Goal: Check status: Check status

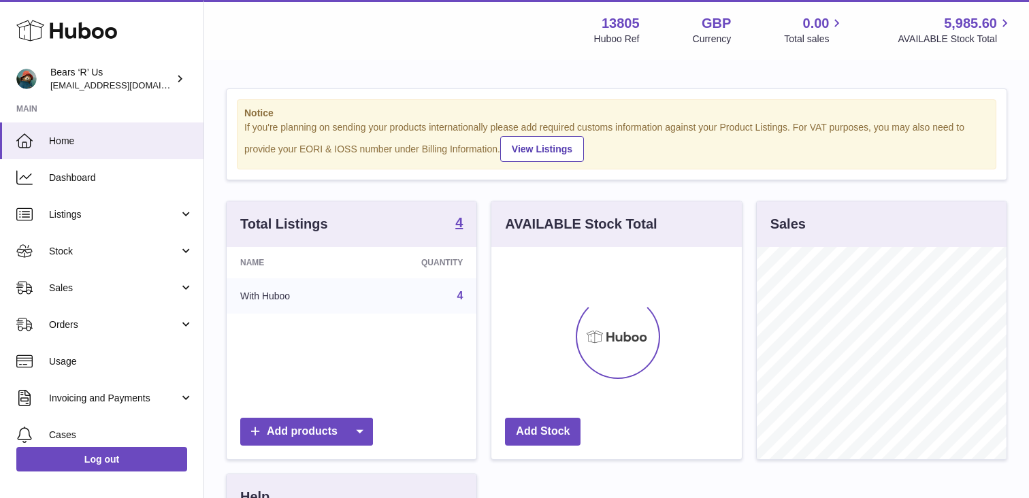
scroll to position [212, 250]
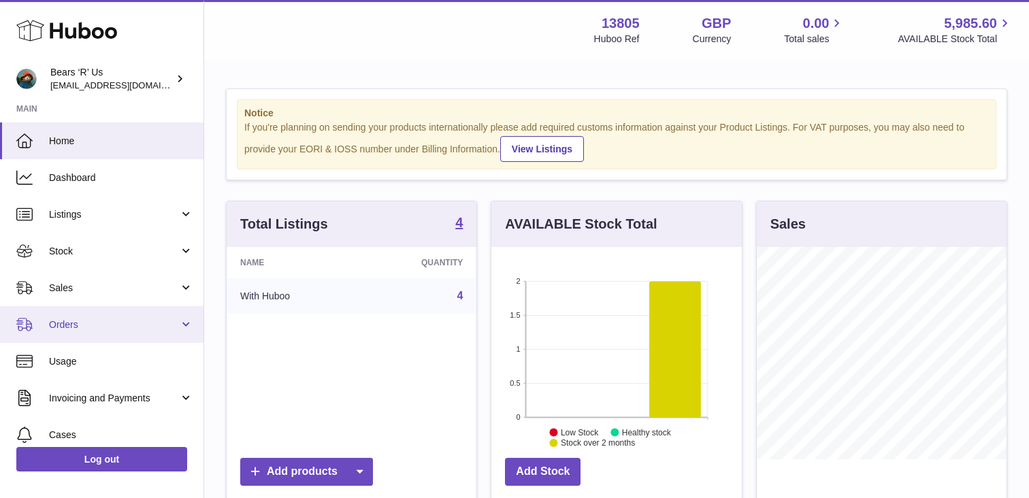
click at [178, 328] on link "Orders" at bounding box center [101, 324] width 203 height 37
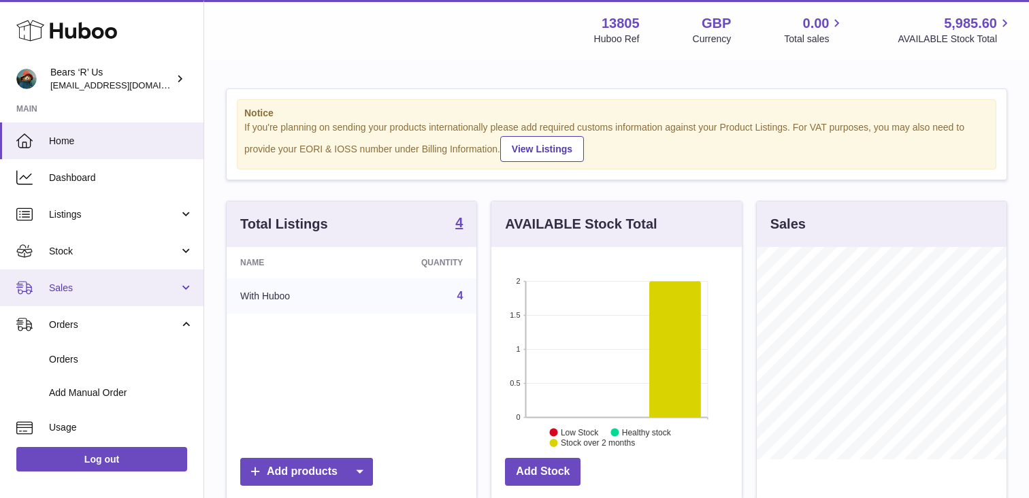
click at [169, 295] on link "Sales" at bounding box center [101, 287] width 203 height 37
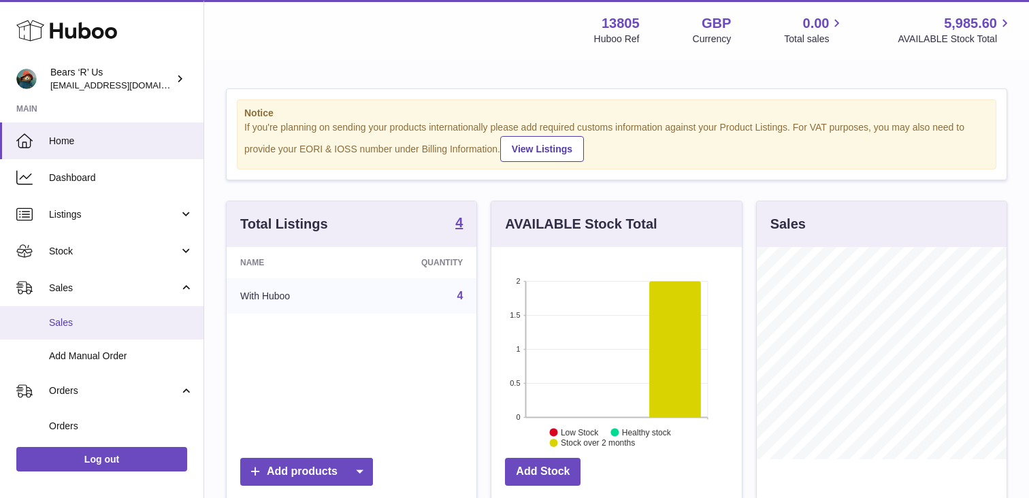
click at [147, 313] on link "Sales" at bounding box center [101, 322] width 203 height 33
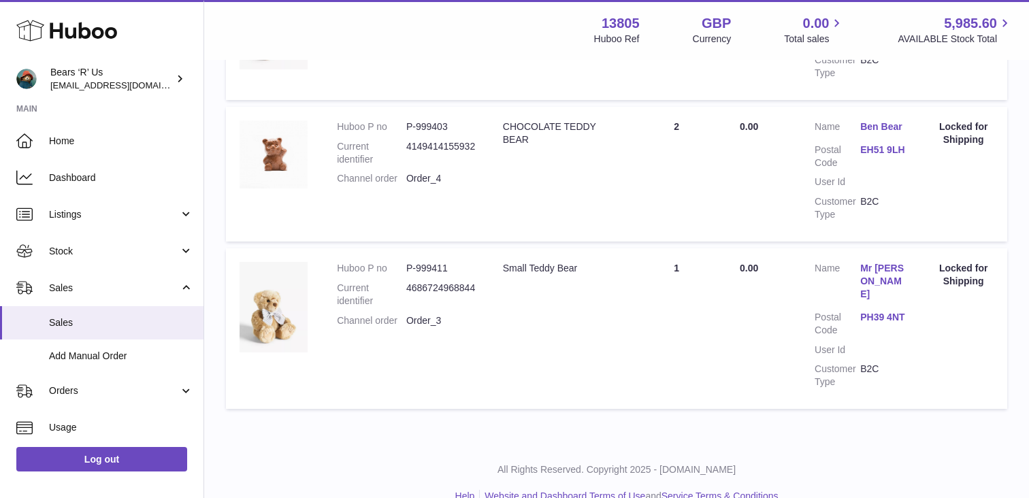
scroll to position [359, 0]
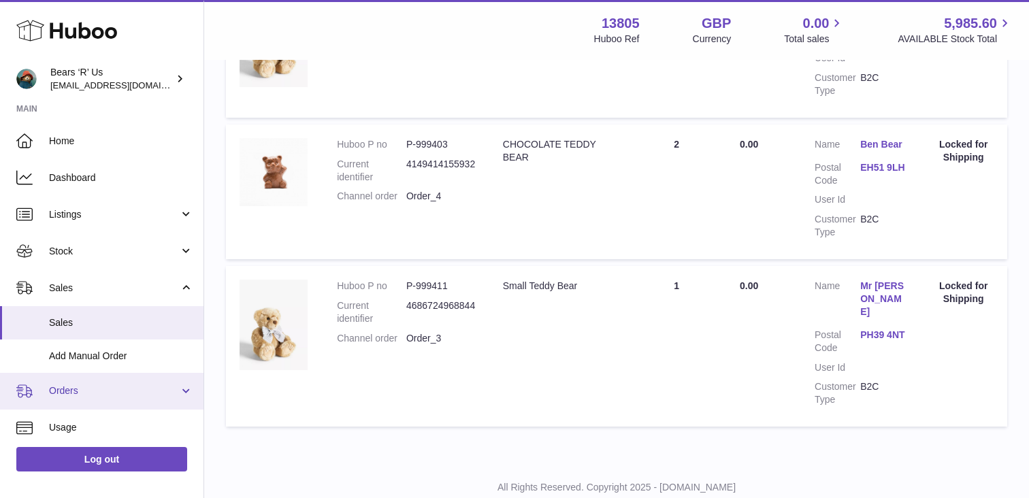
click at [85, 387] on span "Orders" at bounding box center [114, 390] width 130 height 13
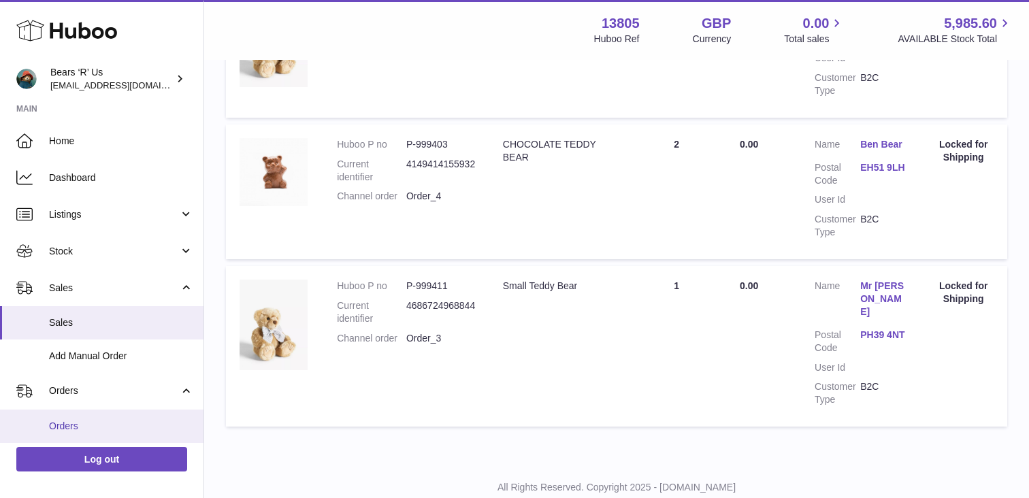
click at [73, 429] on span "Orders" at bounding box center [121, 426] width 144 height 13
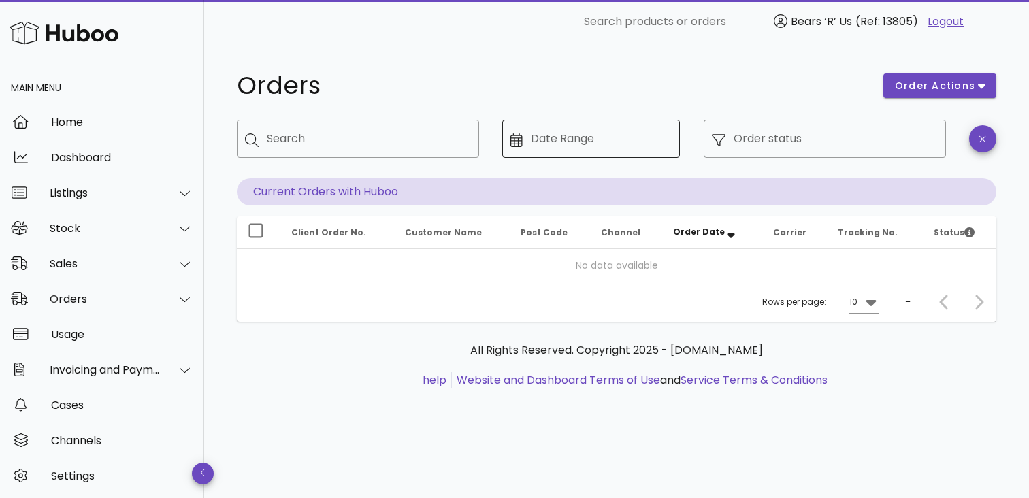
click at [624, 134] on input "Date Range" at bounding box center [602, 139] width 142 height 22
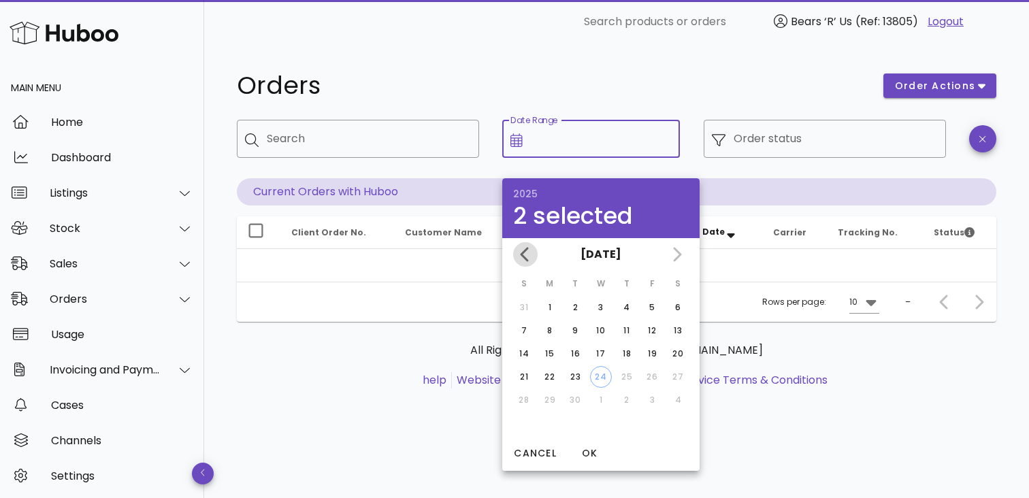
click at [520, 252] on icon "Previous month" at bounding box center [525, 254] width 16 height 16
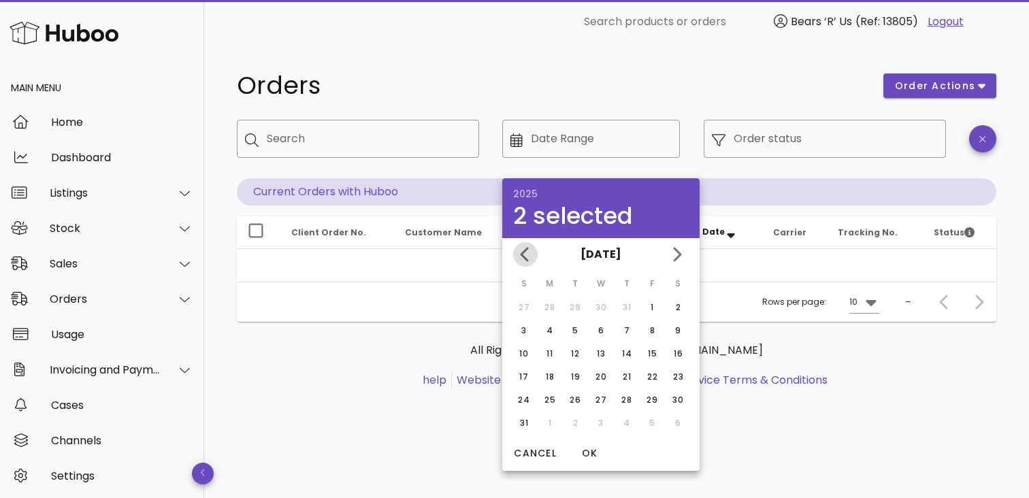
click at [520, 252] on icon "Previous month" at bounding box center [525, 254] width 16 height 16
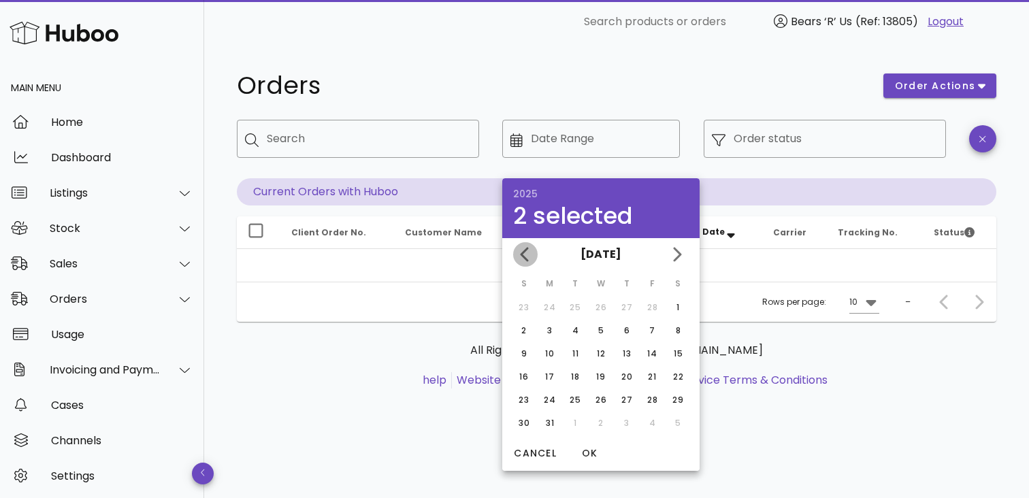
click at [520, 252] on icon "Previous month" at bounding box center [525, 254] width 16 height 16
click at [526, 301] on div "1" at bounding box center [524, 307] width 22 height 12
click at [677, 255] on icon "Next month" at bounding box center [676, 254] width 16 height 16
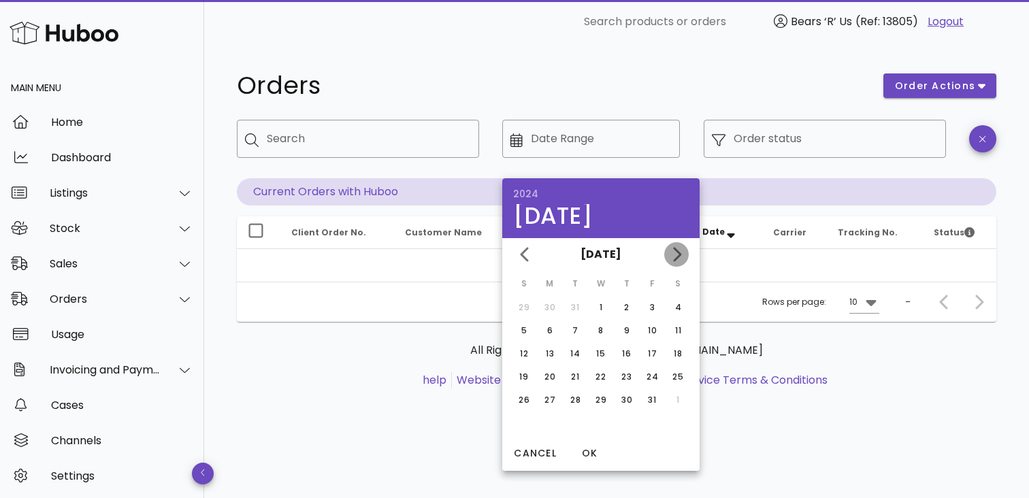
click at [677, 255] on icon "Next month" at bounding box center [676, 254] width 16 height 16
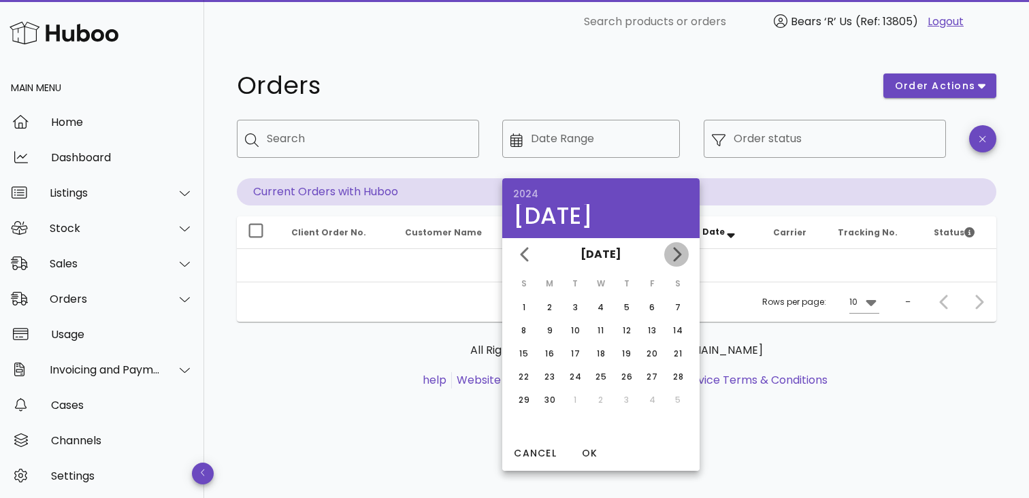
click at [677, 255] on icon "Next month" at bounding box center [676, 254] width 16 height 16
click at [677, 255] on div "June 2025 July 2025 August 2025" at bounding box center [600, 254] width 197 height 33
click at [677, 255] on div "August 2025 September 2025" at bounding box center [600, 254] width 197 height 33
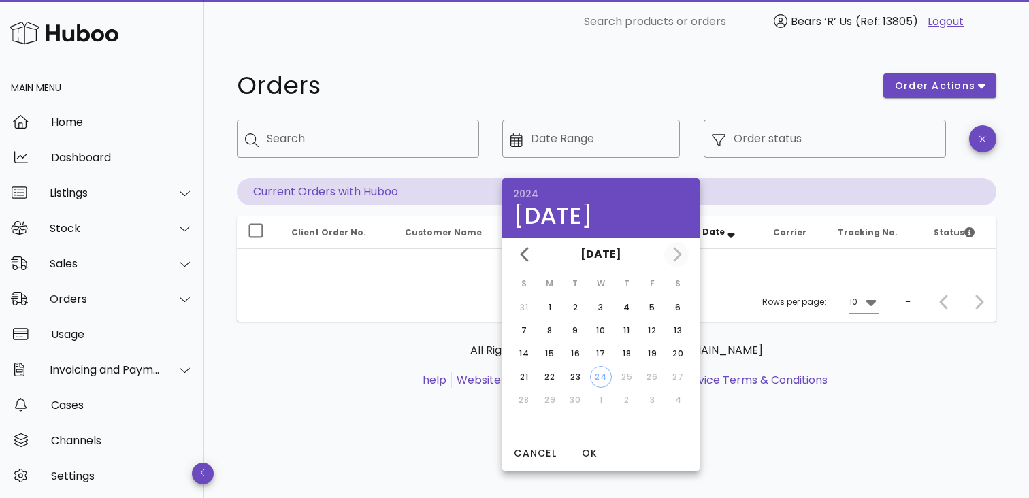
click at [677, 255] on div "August 2025 September 2025" at bounding box center [600, 254] width 197 height 33
click at [677, 255] on div "September 2025" at bounding box center [600, 254] width 197 height 33
click at [581, 374] on div "23" at bounding box center [575, 377] width 22 height 12
type input "**********"
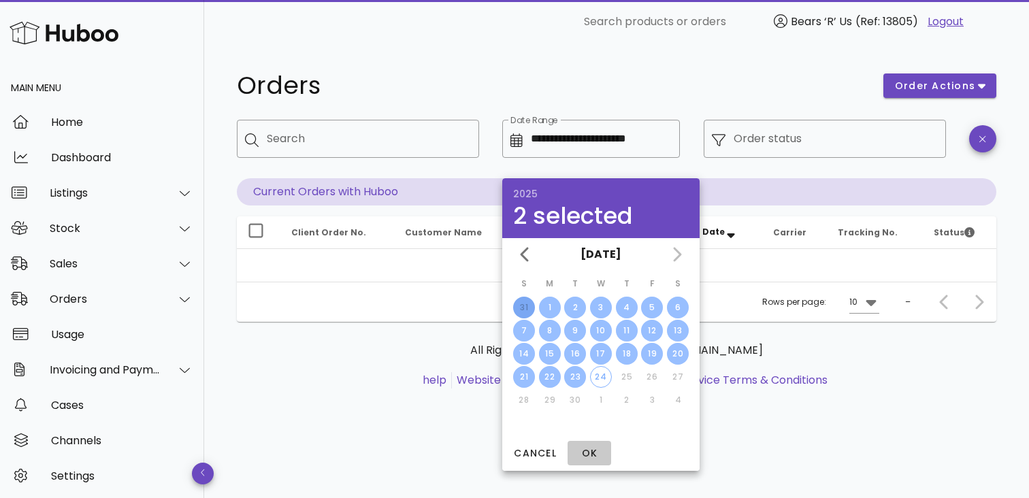
click at [588, 452] on span "OK" at bounding box center [589, 453] width 33 height 14
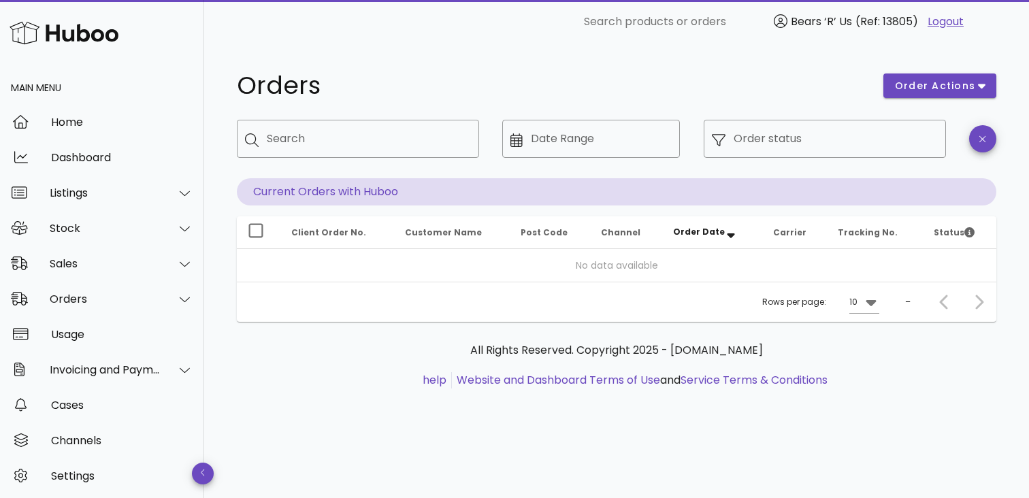
type input "**********"
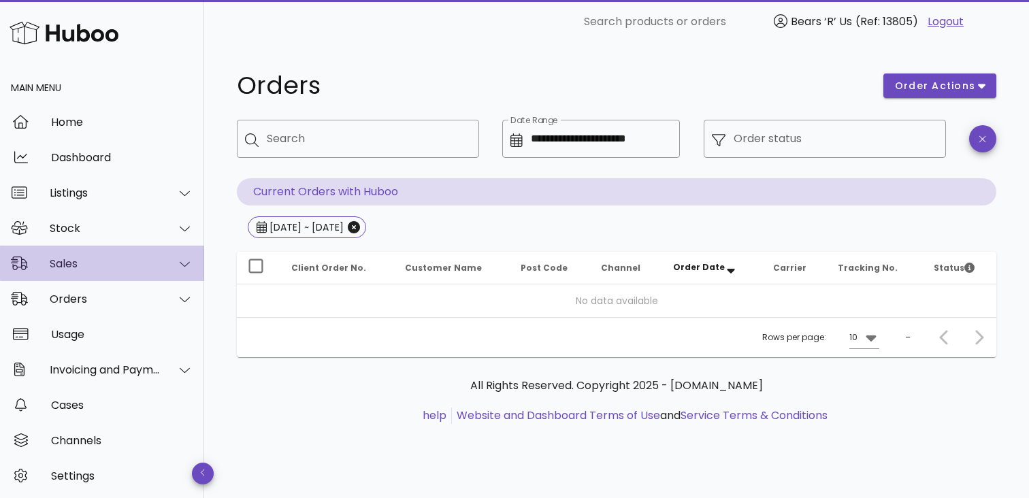
click at [176, 267] on div at bounding box center [184, 264] width 17 height 12
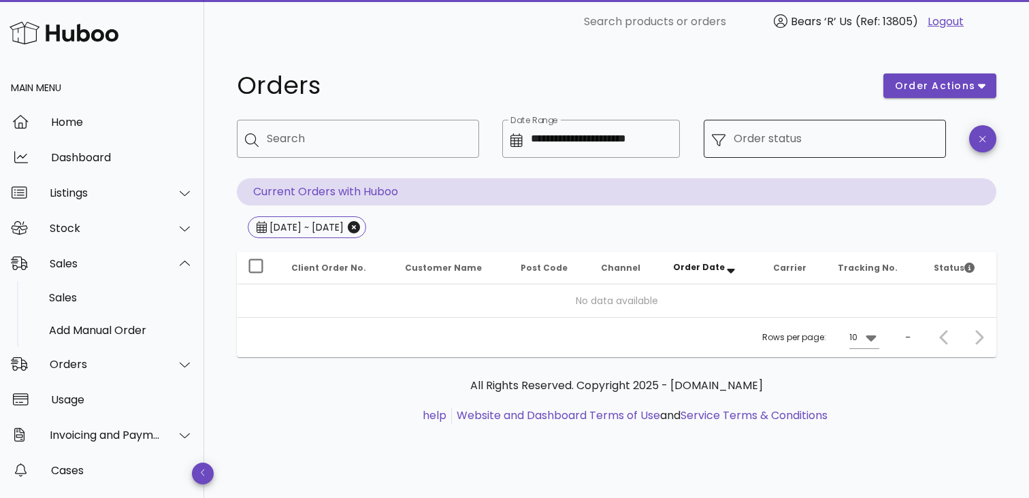
click at [763, 133] on input "Order status" at bounding box center [835, 139] width 204 height 22
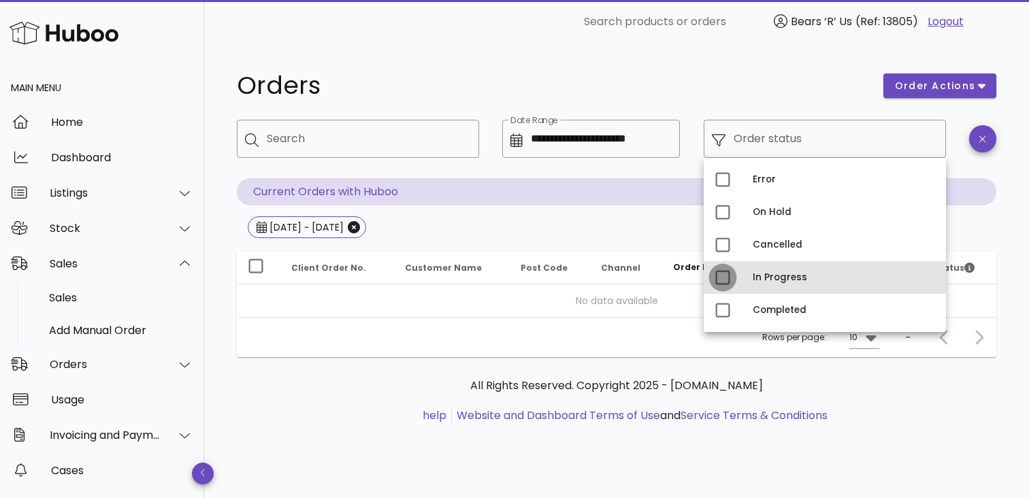
click at [718, 284] on div at bounding box center [722, 277] width 23 height 23
type input "**********"
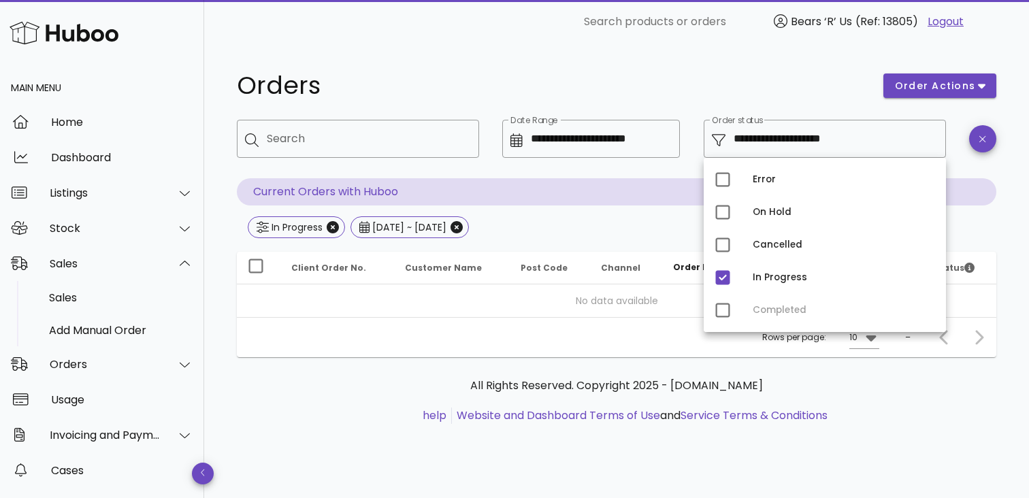
click at [663, 359] on div "All Rights Reserved. Copyright 2025 - huboo.co.uk help Website and Dashboard Te…" at bounding box center [616, 408] width 759 height 102
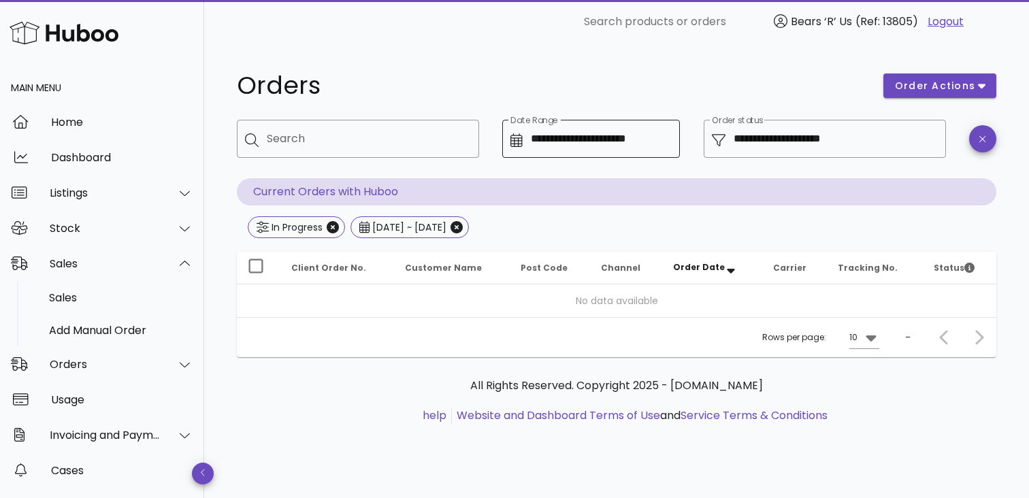
click at [545, 144] on input "**********" at bounding box center [602, 139] width 142 height 22
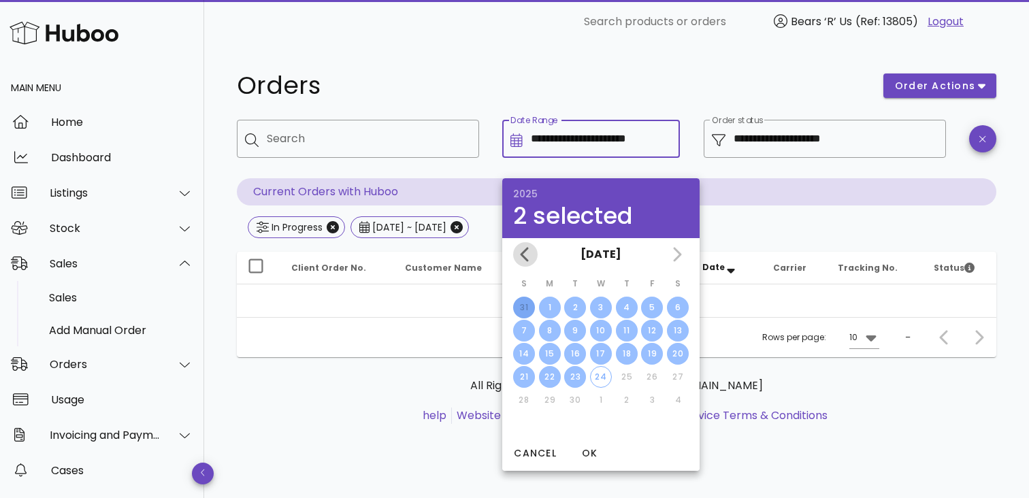
click at [531, 263] on button "Previous month" at bounding box center [525, 254] width 24 height 24
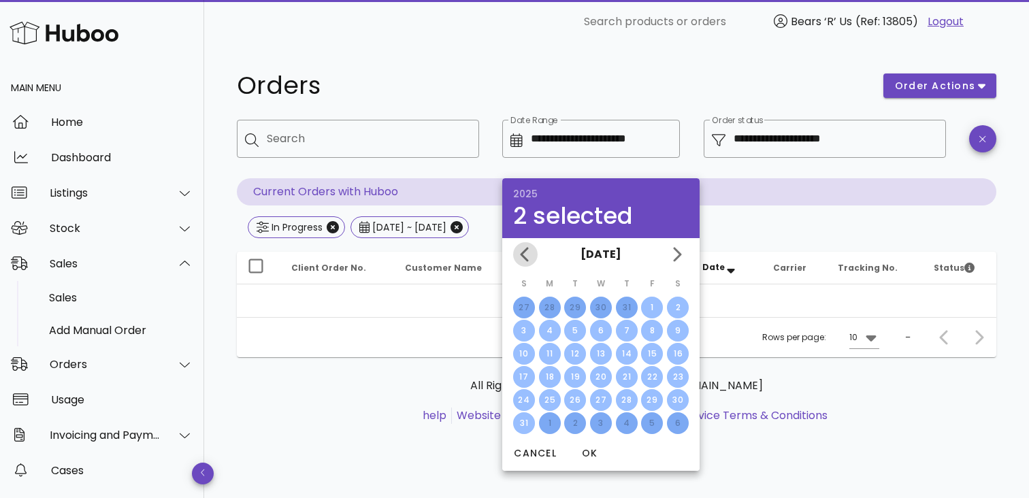
click at [531, 263] on button "Previous month" at bounding box center [525, 254] width 24 height 24
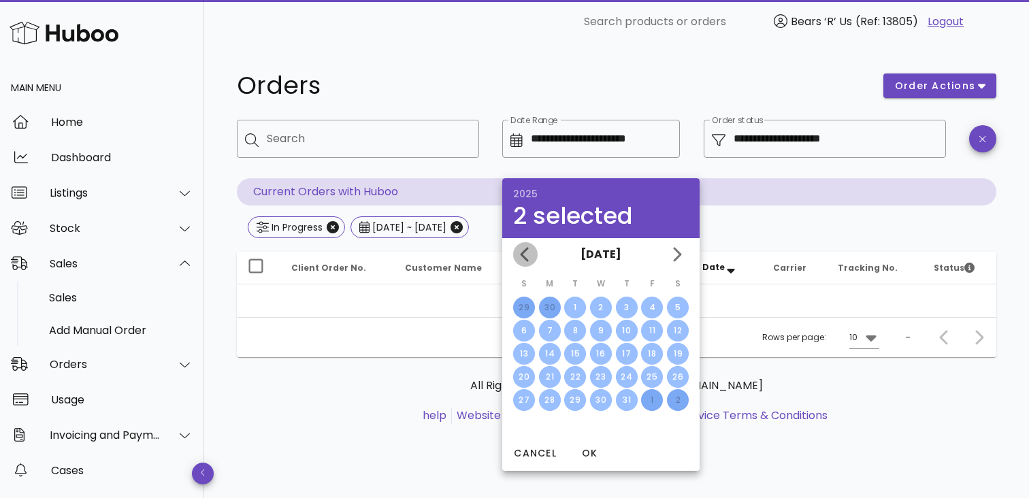
click at [531, 263] on button "Previous month" at bounding box center [525, 254] width 24 height 24
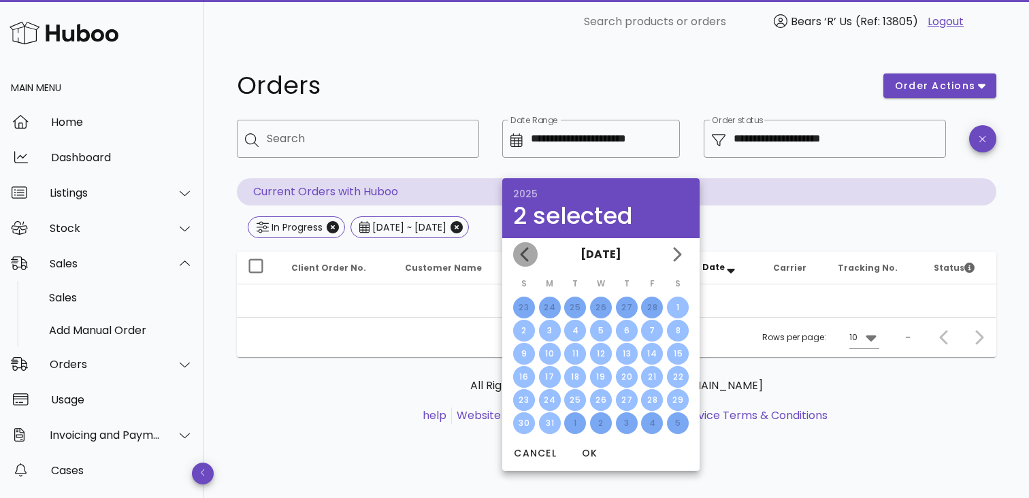
click at [531, 263] on button "Previous month" at bounding box center [525, 254] width 24 height 24
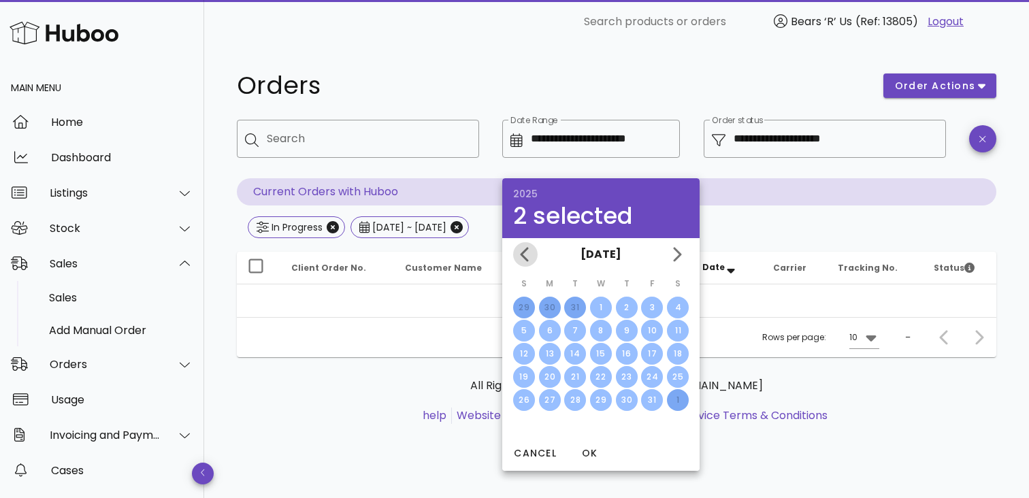
click at [531, 263] on button "Previous month" at bounding box center [525, 254] width 24 height 24
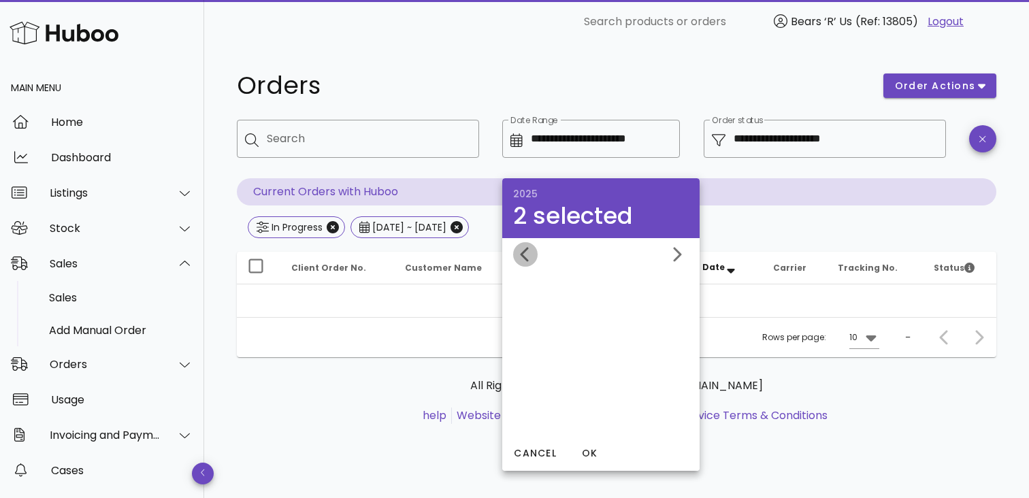
click at [531, 263] on button "Previous month" at bounding box center [525, 254] width 24 height 24
click at [531, 263] on div "September 2024" at bounding box center [600, 254] width 197 height 33
click at [526, 261] on div "September 2024" at bounding box center [600, 254] width 197 height 33
click at [528, 254] on div "September 2024" at bounding box center [600, 254] width 197 height 33
click at [503, 61] on div "**********" at bounding box center [616, 256] width 825 height 424
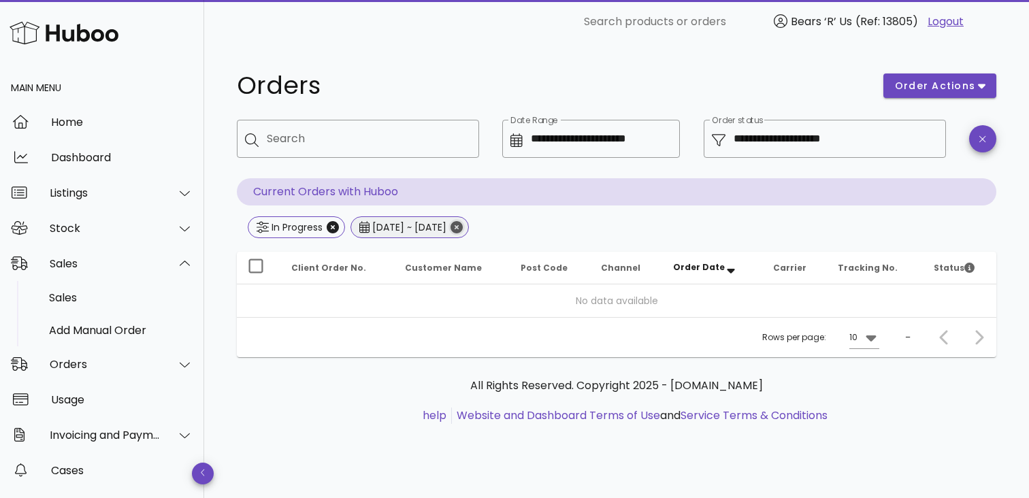
click at [463, 221] on icon "Close" at bounding box center [456, 227] width 12 height 12
click at [544, 143] on input "Date Range" at bounding box center [602, 139] width 142 height 22
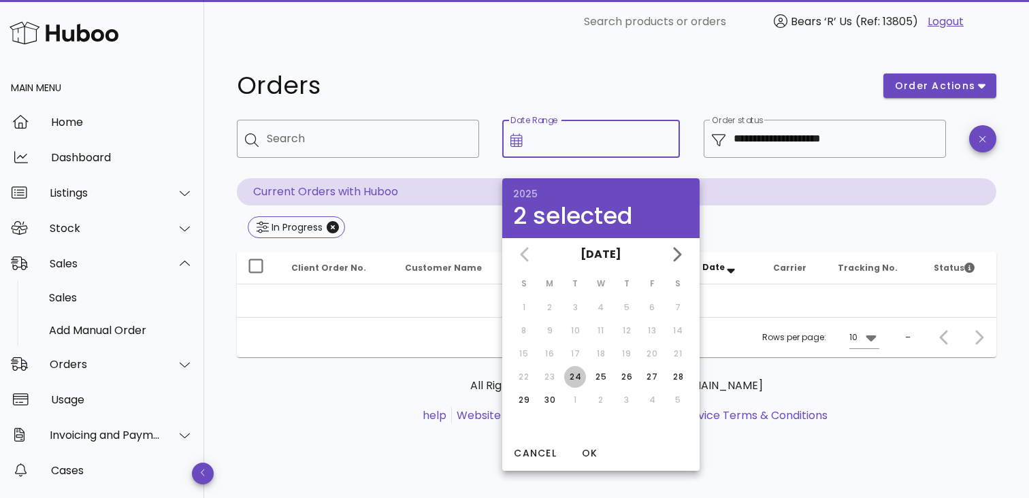
click at [571, 378] on div "24" at bounding box center [575, 377] width 22 height 12
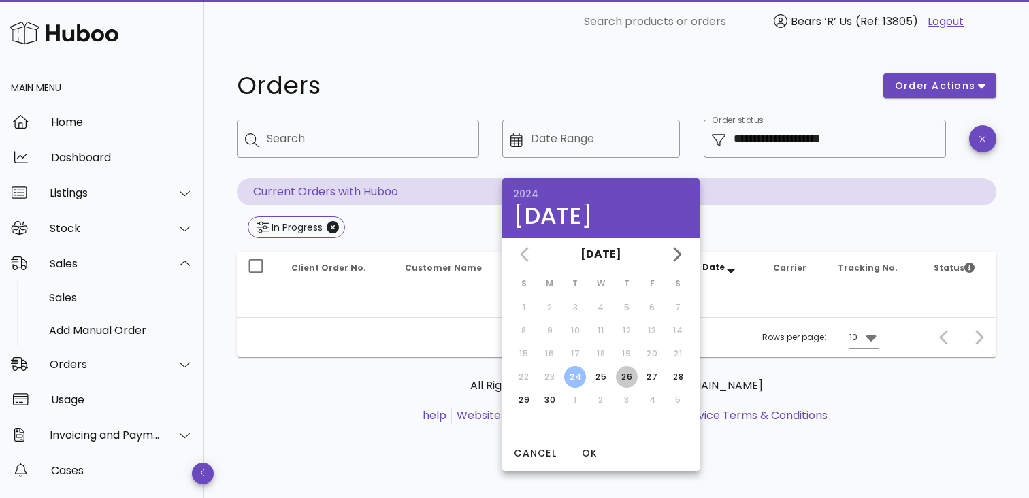
click at [628, 378] on div "26" at bounding box center [627, 377] width 22 height 12
type input "**********"
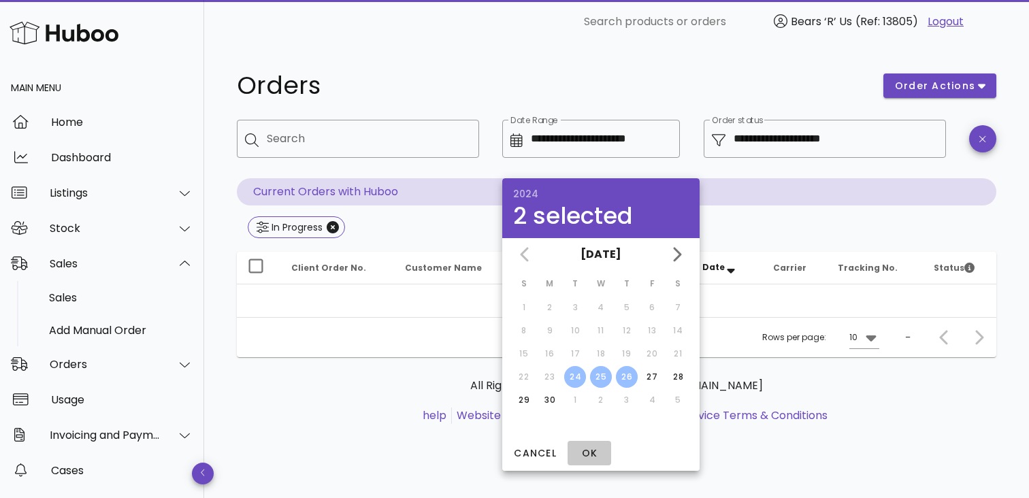
click at [588, 454] on span "OK" at bounding box center [589, 453] width 33 height 14
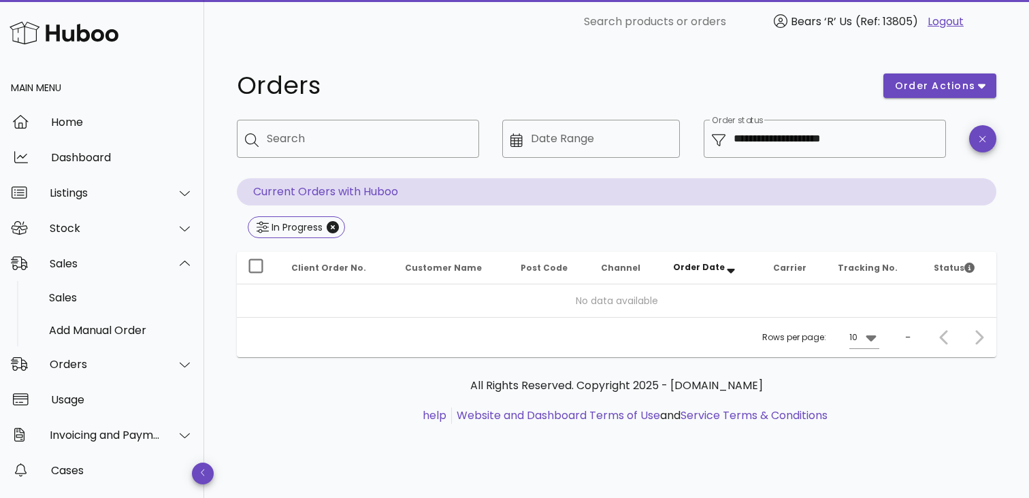
type input "**********"
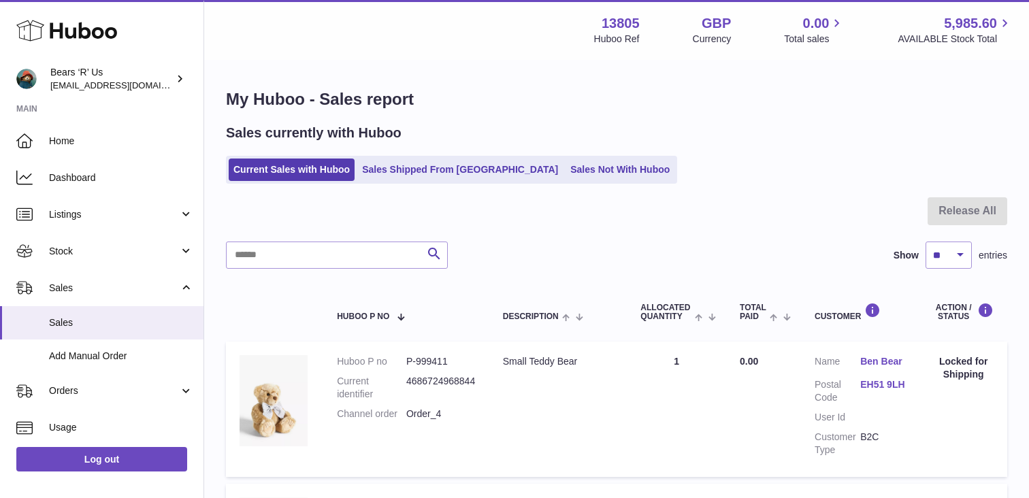
click at [744, 422] on td "Total Paid 0.00" at bounding box center [763, 409] width 75 height 135
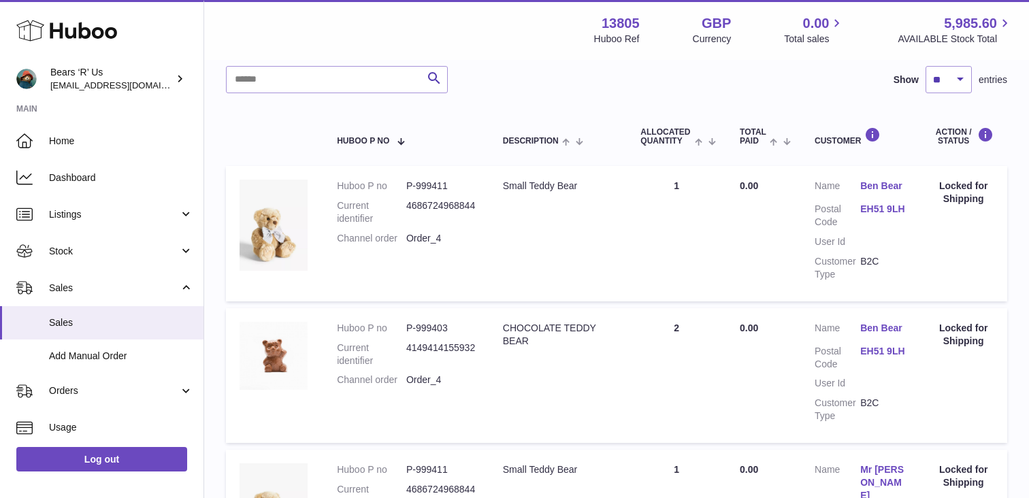
scroll to position [181, 0]
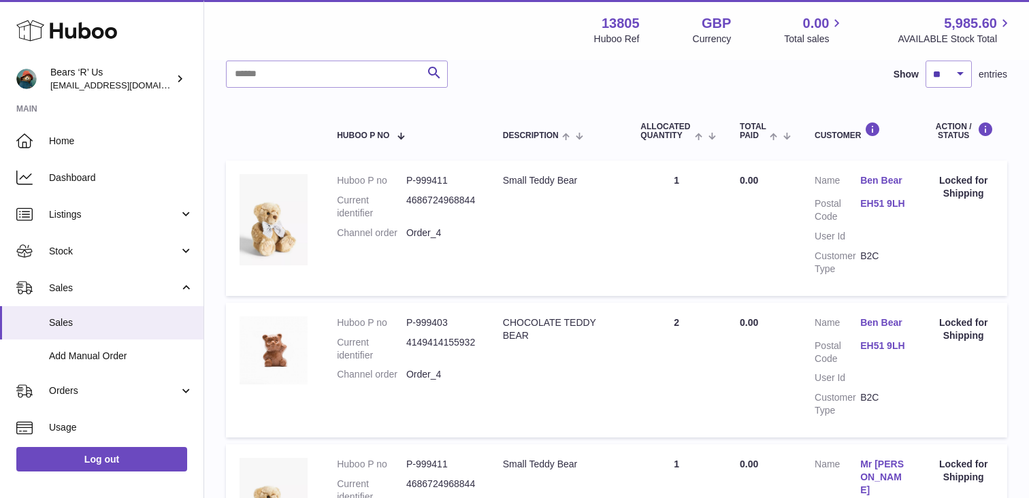
click at [420, 182] on dd "P-999411" at bounding box center [440, 180] width 69 height 13
click at [434, 216] on dd "4686724968844" at bounding box center [440, 207] width 69 height 26
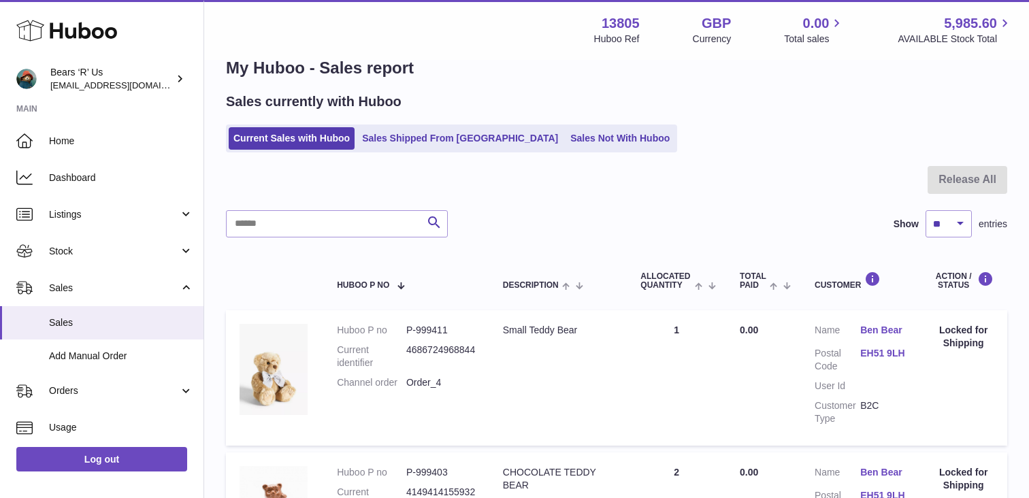
scroll to position [33, 0]
click at [429, 380] on dd "Order_4" at bounding box center [440, 381] width 69 height 13
click at [627, 23] on strong "13805" at bounding box center [620, 23] width 38 height 18
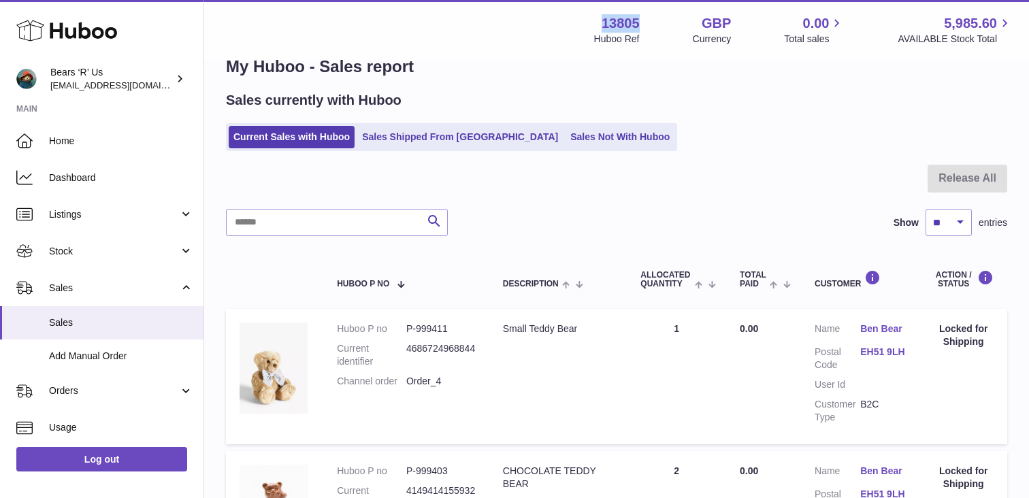
copy strong "13805"
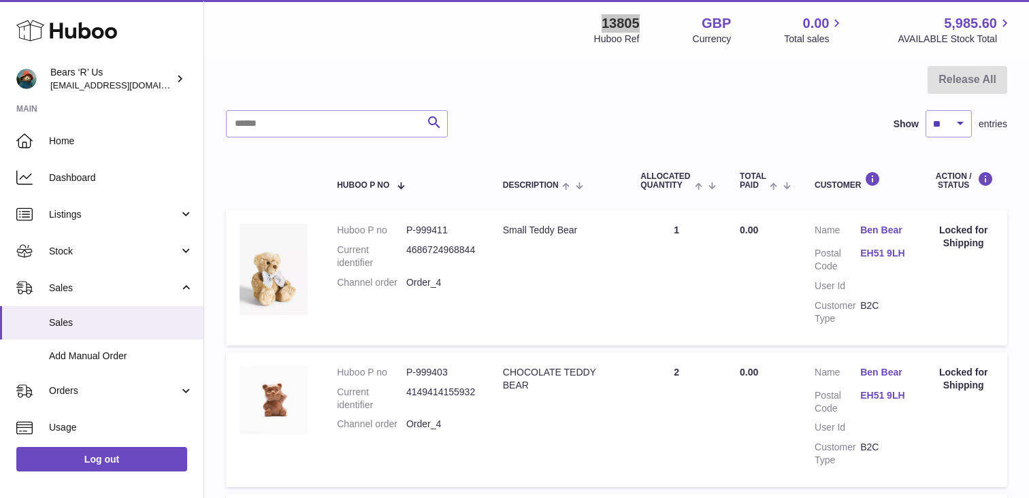
scroll to position [126, 0]
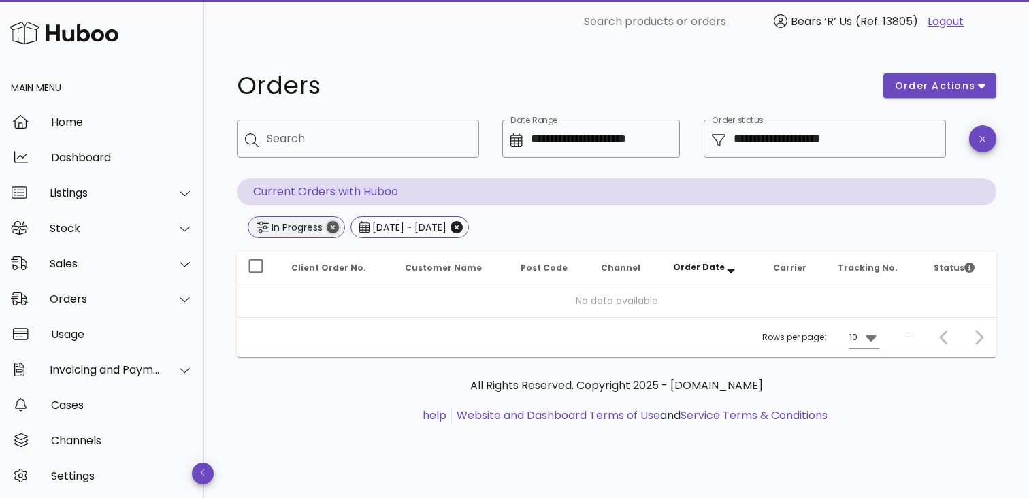
click at [331, 233] on icon "Close" at bounding box center [333, 227] width 12 height 12
